Goal: Find contact information: Find contact information

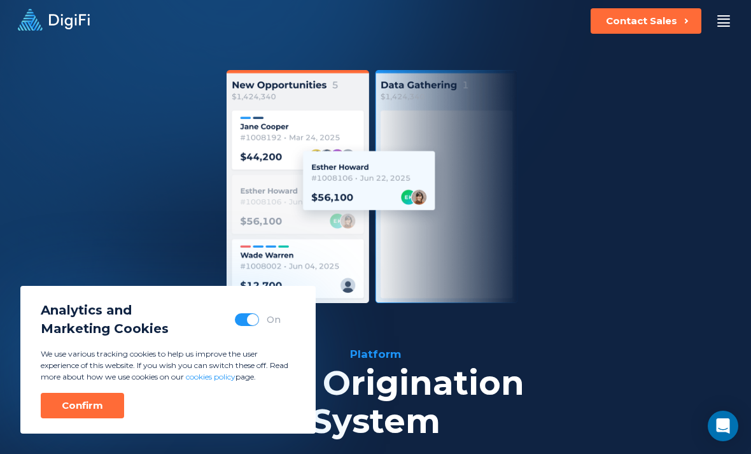
click at [650, 4] on div "Platform Platform Loan Origination System Account Opening System Integration Ma…" at bounding box center [375, 21] width 751 height 42
click at [609, 41] on div "Platform Platform Loan Origination System Account Opening System Integration Ma…" at bounding box center [375, 21] width 751 height 42
click at [605, 48] on div "Platform Loan Origination System Streamline loan origination and empower your t…" at bounding box center [375, 319] width 751 height 555
click at [647, 22] on div "Contact Sales" at bounding box center [641, 21] width 71 height 13
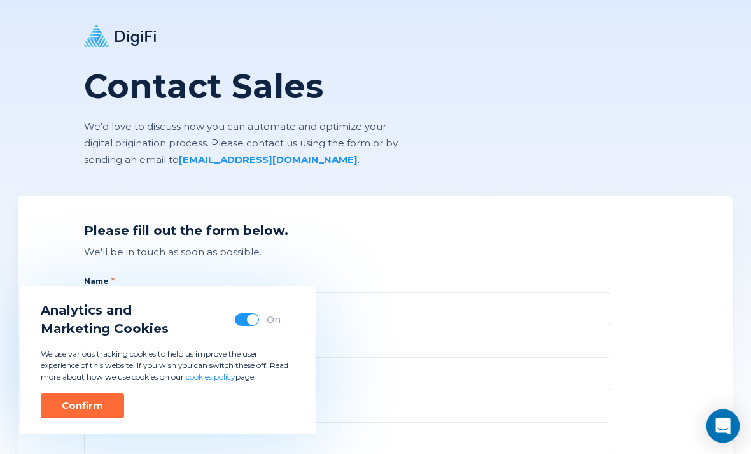
click at [733, 428] on div "Open Intercom Messenger" at bounding box center [724, 426] width 34 height 34
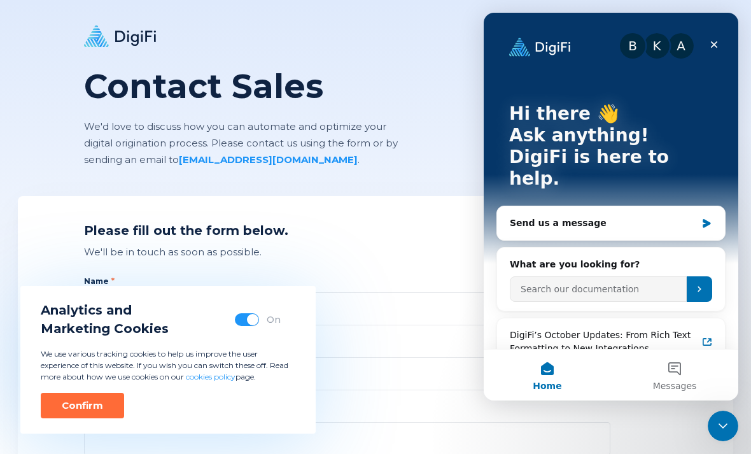
click at [680, 258] on h2 "What are you looking for?" at bounding box center [611, 264] width 202 height 13
click at [698, 279] on button "Submit" at bounding box center [699, 288] width 25 height 25
click at [680, 216] on div "Send us a message" at bounding box center [603, 222] width 187 height 13
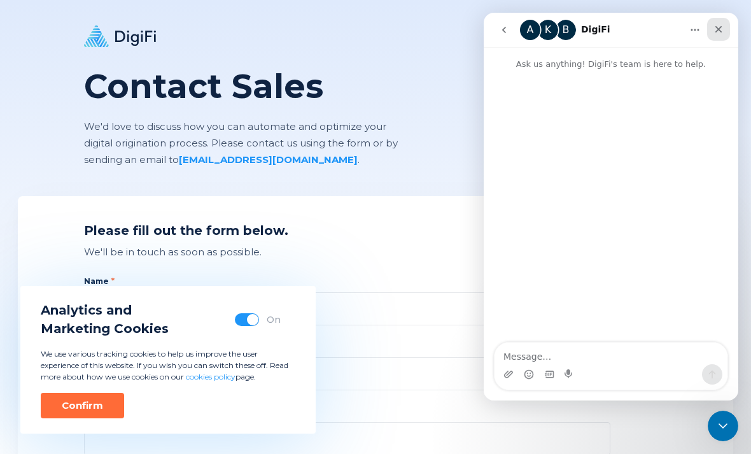
click at [720, 36] on div "Close" at bounding box center [718, 29] width 23 height 23
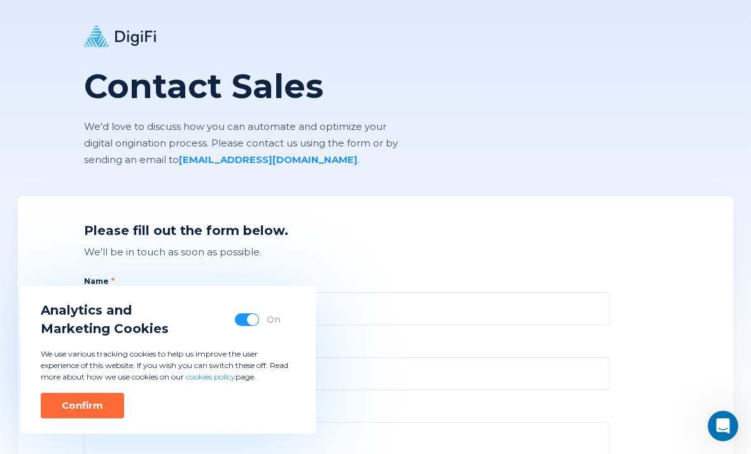
click at [720, 36] on div "Contact Sales We'd love to discuss how you can automate and optimize your digit…" at bounding box center [375, 84] width 751 height 168
